Goal: Transaction & Acquisition: Purchase product/service

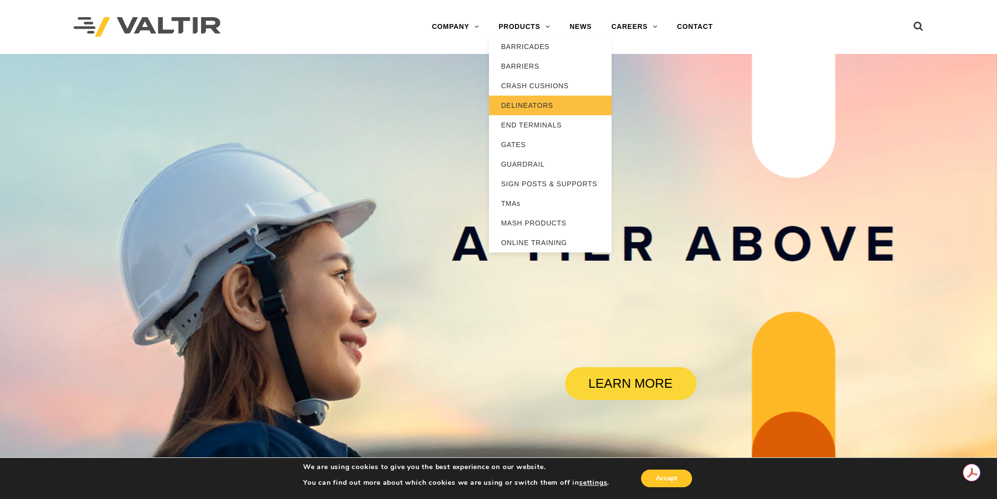
click at [527, 102] on link "DELINEATORS" at bounding box center [550, 106] width 123 height 20
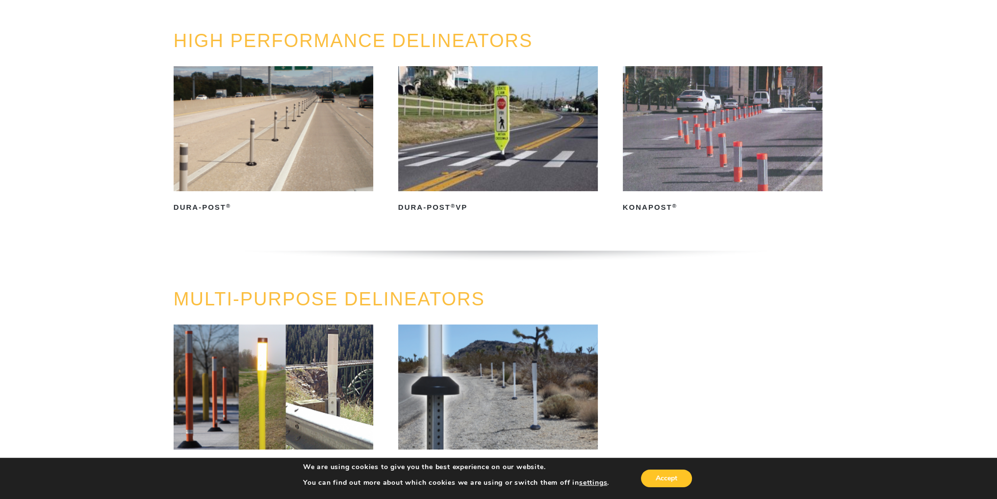
scroll to position [196, 0]
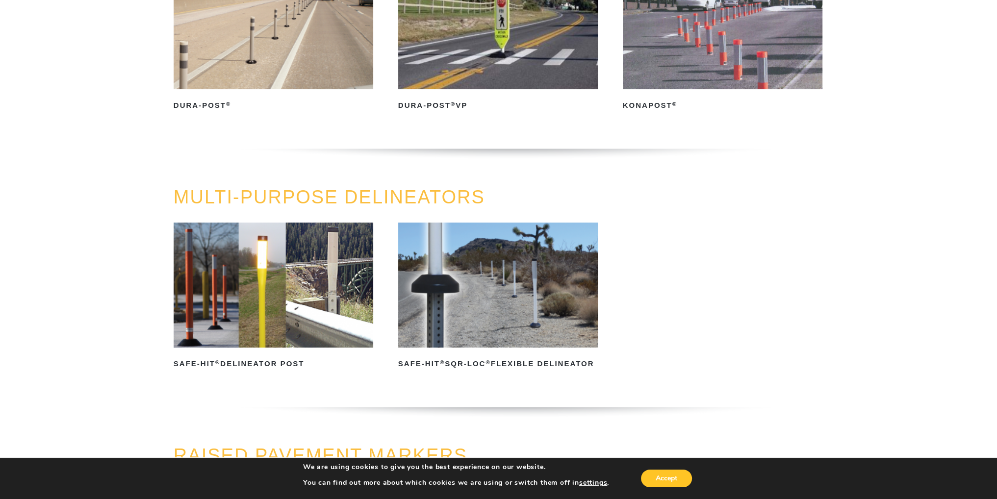
click at [316, 280] on img at bounding box center [274, 285] width 200 height 125
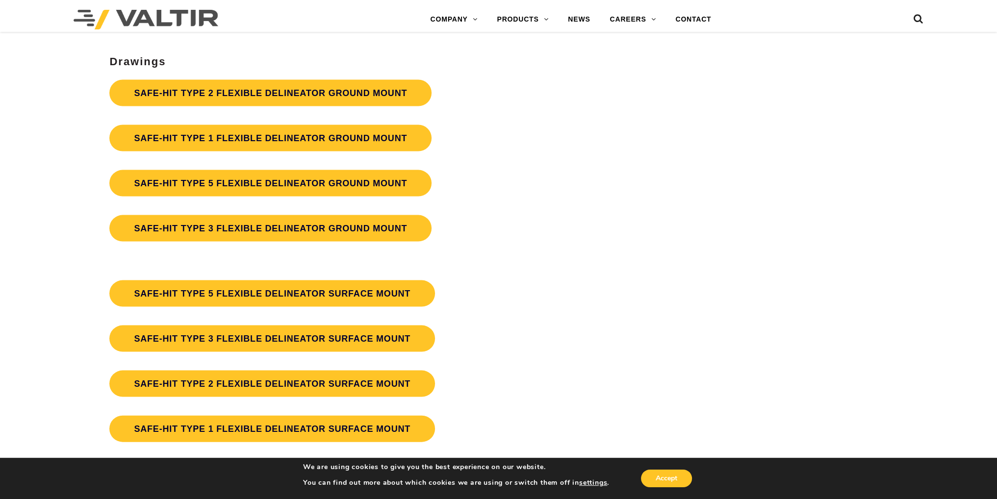
scroll to position [2598, 0]
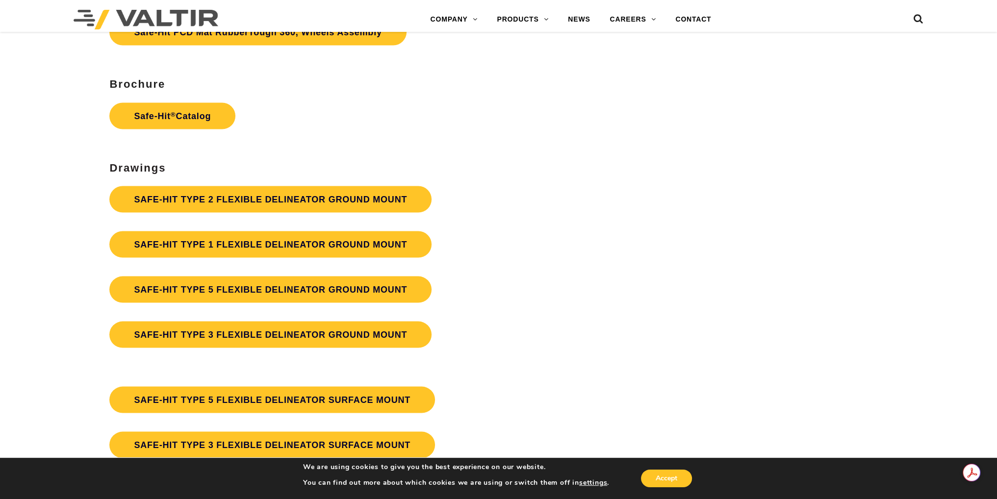
drag, startPoint x: 896, startPoint y: 165, endPoint x: 455, endPoint y: 328, distance: 470.3
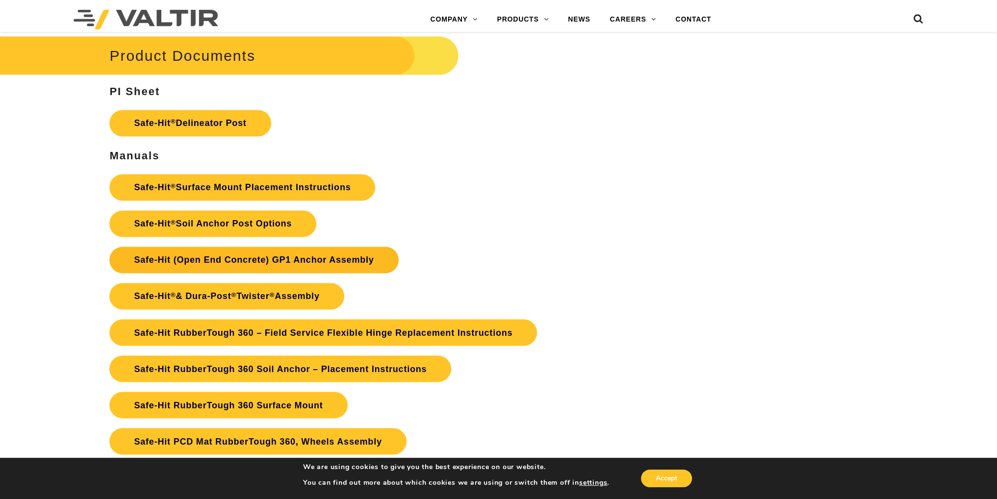
scroll to position [2206, 0]
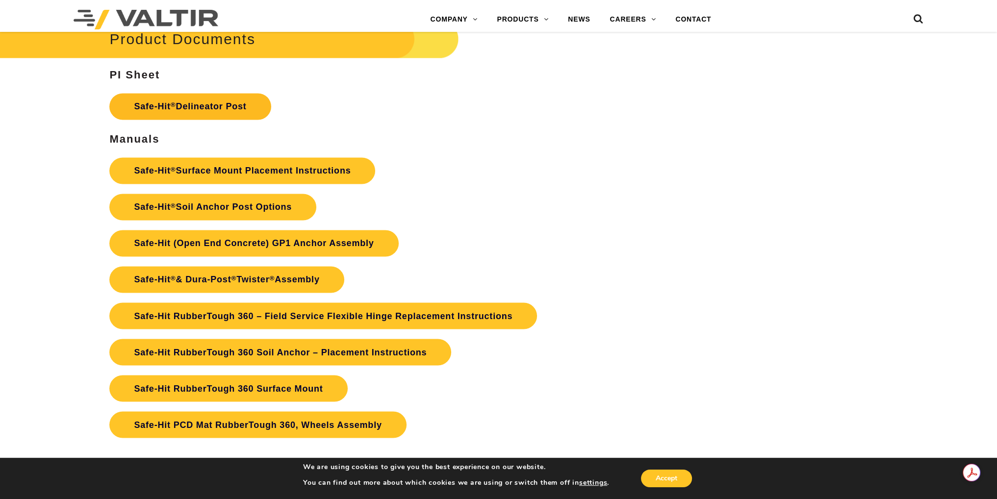
click at [207, 109] on link "Safe-Hit ® Delineator Post" at bounding box center [189, 106] width 161 height 26
